Goal: Navigation & Orientation: Find specific page/section

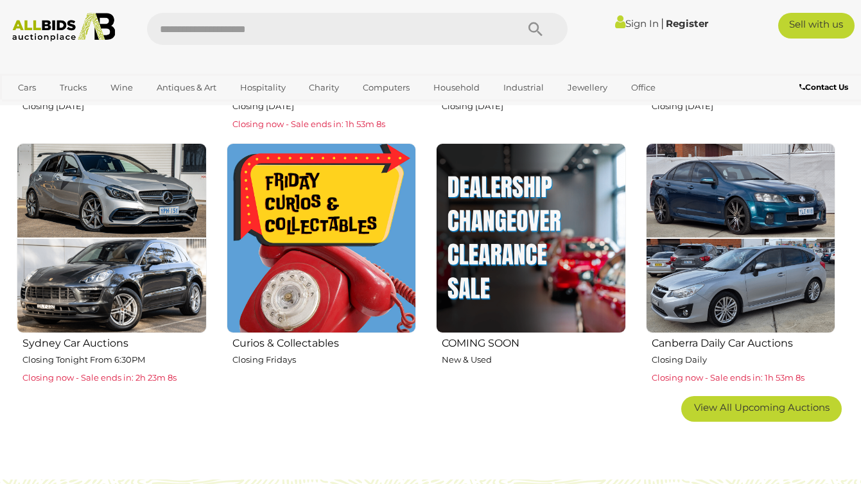
scroll to position [674, 0]
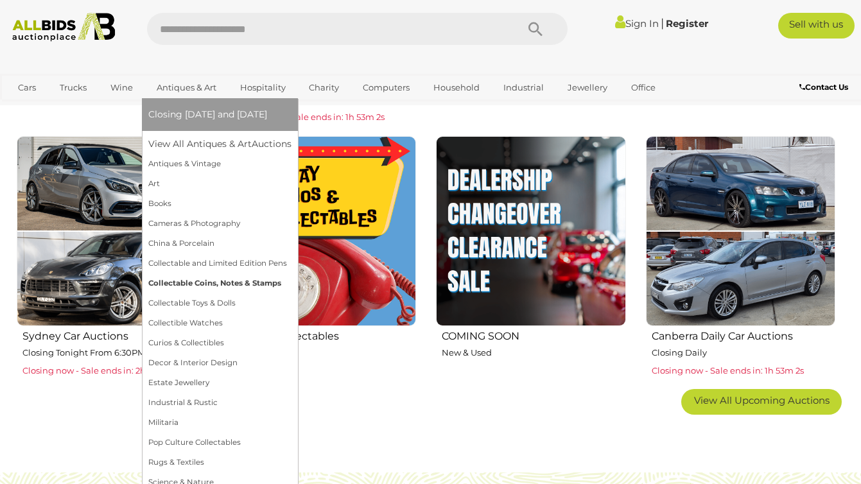
click at [205, 280] on link "Collectable Coins, Notes & Stamps" at bounding box center [219, 283] width 143 height 20
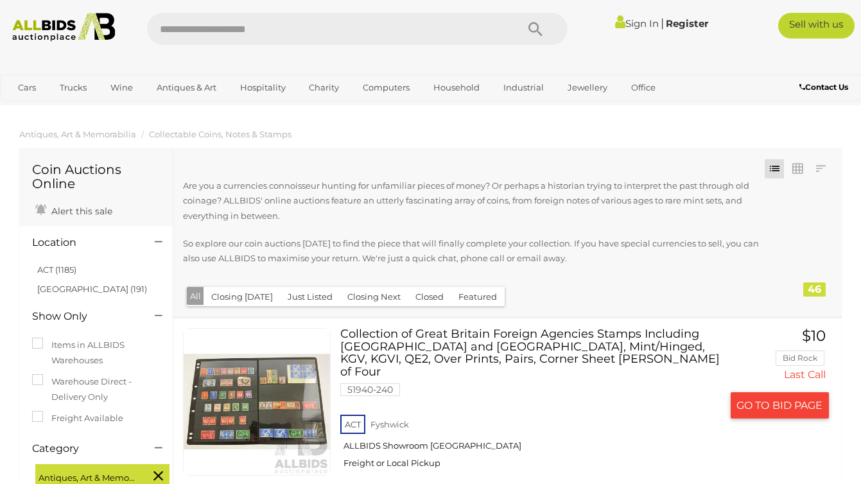
scroll to position [124, 0]
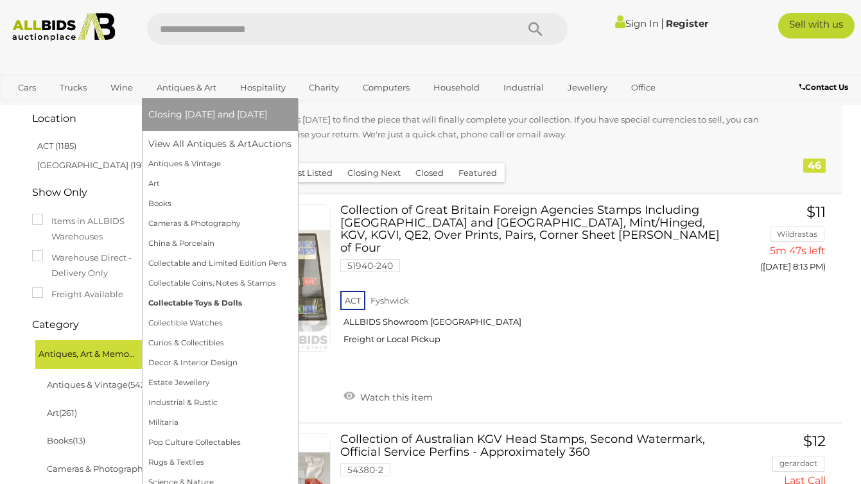
click at [209, 306] on link "Collectable Toys & Dolls" at bounding box center [219, 303] width 143 height 20
